Goal: Task Accomplishment & Management: Complete application form

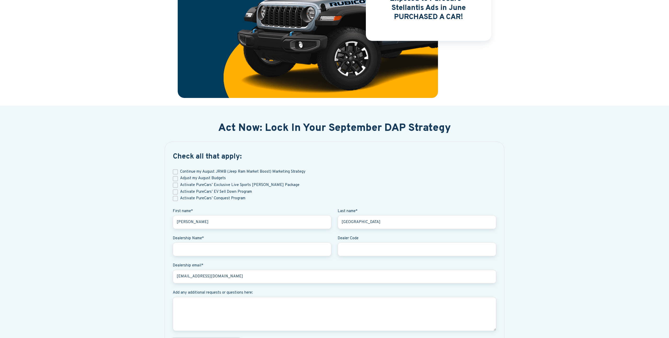
scroll to position [131, 0]
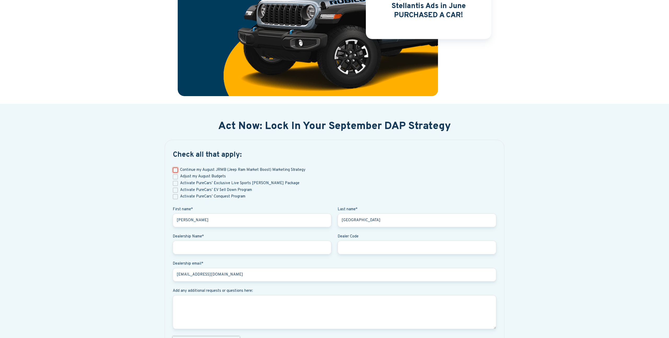
click at [174, 170] on input "Continue my August JRMB (Jeep Ram Market Boost) Marketing Strategy" at bounding box center [175, 170] width 5 height 5
checkbox input "true"
drag, startPoint x: 388, startPoint y: 127, endPoint x: 455, endPoint y: 130, distance: 67.3
click at [458, 130] on h2 "Act Now: Lock In Your September DAP Strategy" at bounding box center [335, 127] width 328 height 12
click at [374, 162] on span "Check all that apply: Continue my August JRMB (Jeep Ram Market Boost) Marketing…" at bounding box center [335, 261] width 324 height 221
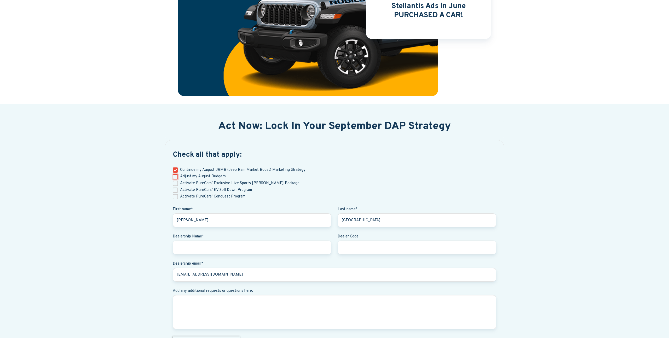
click at [175, 178] on input "Adjust my August Budgets" at bounding box center [175, 176] width 5 height 5
checkbox input "true"
click at [175, 171] on input "Continue my August JRMB (Jeep Ram Market Boost) Marketing Strategy" at bounding box center [175, 170] width 5 height 5
checkbox input "false"
click at [175, 182] on input "Activate PureCars’ Exclusive Live Sports [PERSON_NAME] Package" at bounding box center [175, 183] width 5 height 5
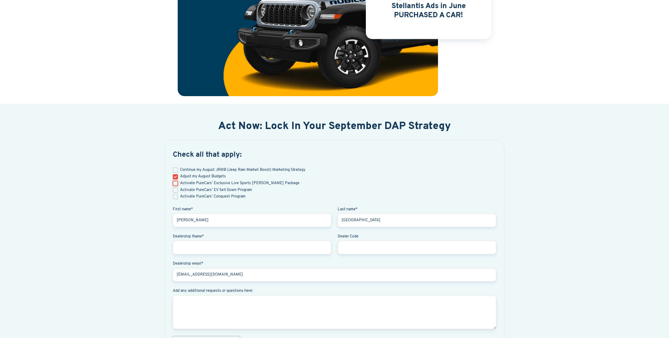
checkbox input "true"
click at [175, 179] on input "Adjust my August Budgets" at bounding box center [175, 176] width 5 height 5
checkbox input "false"
click at [176, 192] on input "Activate PureCars’ EV Sell Down Program" at bounding box center [175, 190] width 5 height 5
checkbox input "true"
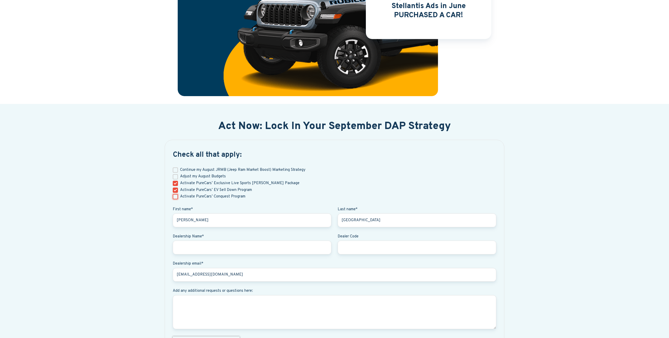
click at [175, 198] on input "Activate PureCars’ Conquest Program" at bounding box center [175, 196] width 5 height 5
checkbox input "false"
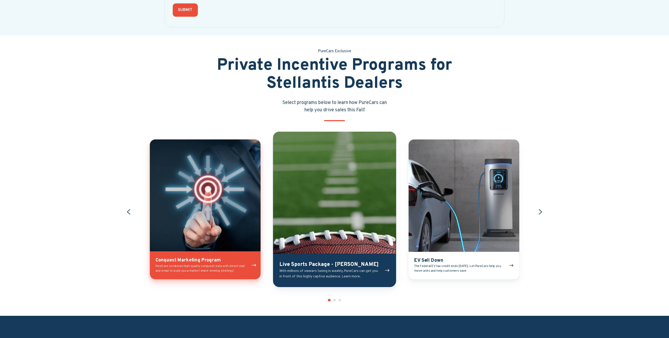
scroll to position [487, 0]
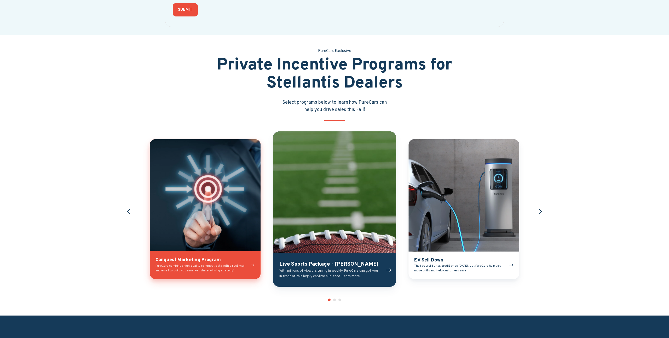
click at [336, 213] on link "Live Sports Package - [PERSON_NAME]" at bounding box center [334, 209] width 123 height 156
click at [449, 194] on link "EV Sell Down" at bounding box center [464, 209] width 111 height 140
click at [210, 219] on link "Conquest Marketing Program" at bounding box center [205, 209] width 111 height 140
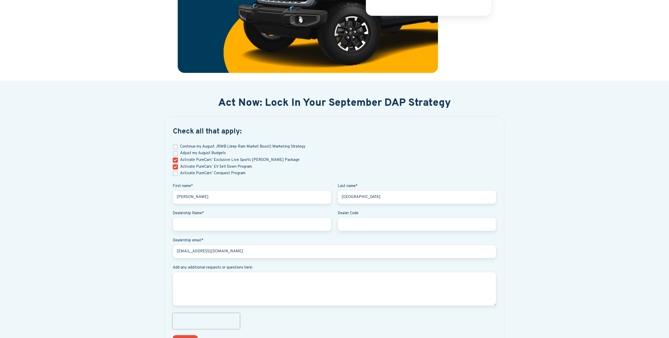
scroll to position [155, 0]
click at [176, 160] on input "Activate PureCars’ Exclusive Live Sports [PERSON_NAME] Package" at bounding box center [175, 159] width 5 height 5
checkbox input "false"
click at [175, 168] on input "Activate PureCars’ EV Sell Down Program" at bounding box center [175, 166] width 5 height 5
checkbox input "false"
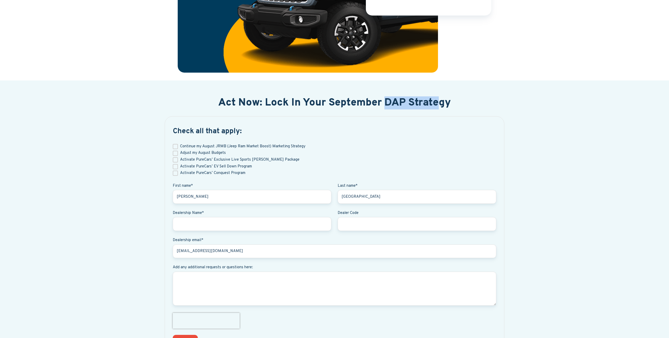
drag, startPoint x: 384, startPoint y: 102, endPoint x: 440, endPoint y: 102, distance: 56.7
click at [442, 102] on h2 "Act Now: Lock In Your September DAP Strategy" at bounding box center [335, 103] width 328 height 12
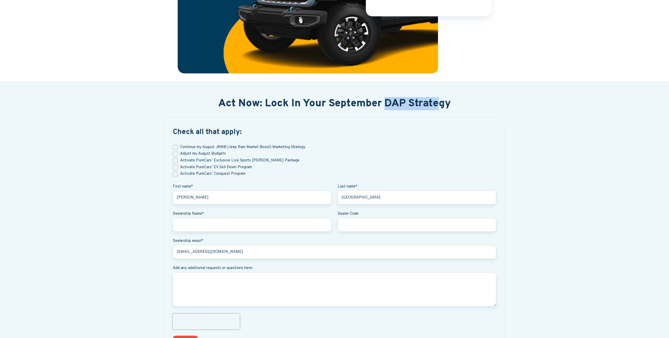
scroll to position [153, 0]
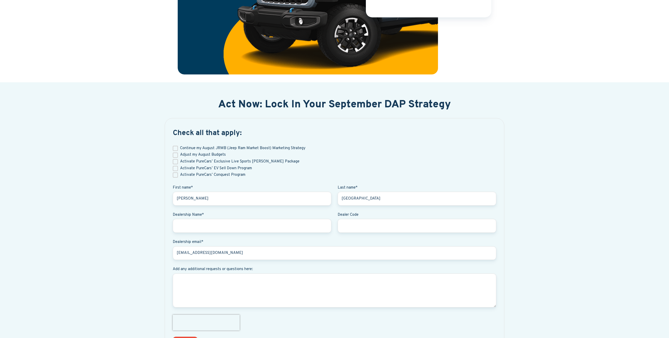
click at [237, 150] on span "Continue my August JRMB (Jeep Ram Market Boost) Marketing Strategy" at bounding box center [242, 148] width 125 height 5
click at [178, 150] on input "Continue my August JRMB (Jeep Ram Market Boost) Marketing Strategy" at bounding box center [175, 148] width 5 height 5
click at [237, 150] on span "Continue my August JRMB (Jeep Ram Market Boost) Marketing Strategy" at bounding box center [242, 148] width 125 height 5
click at [178, 150] on input "Continue my August JRMB (Jeep Ram Market Boost) Marketing Strategy" at bounding box center [175, 148] width 5 height 5
checkbox input "false"
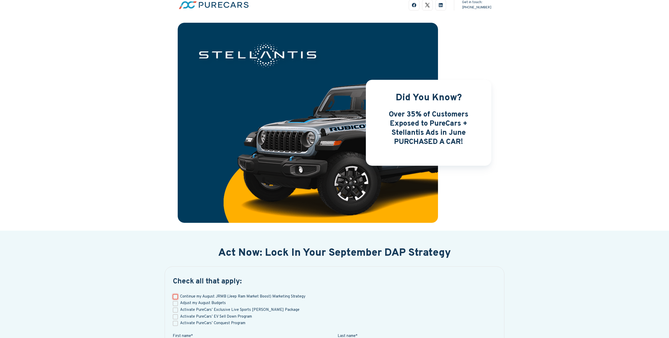
scroll to position [4, 0]
